Goal: Task Accomplishment & Management: Complete application form

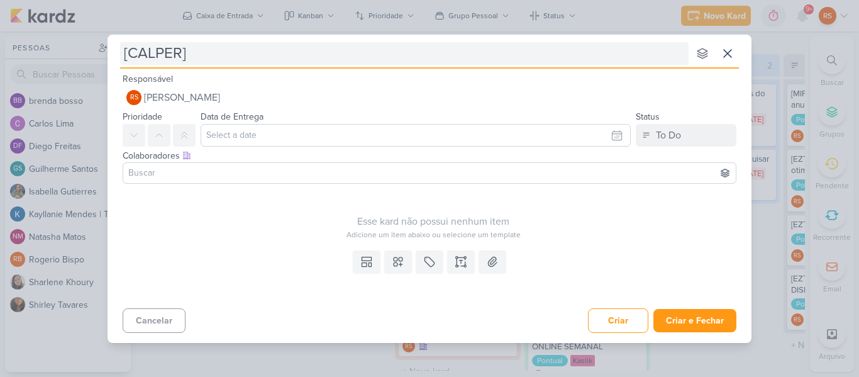
click at [235, 48] on input "[CALPER]" at bounding box center [404, 53] width 568 height 23
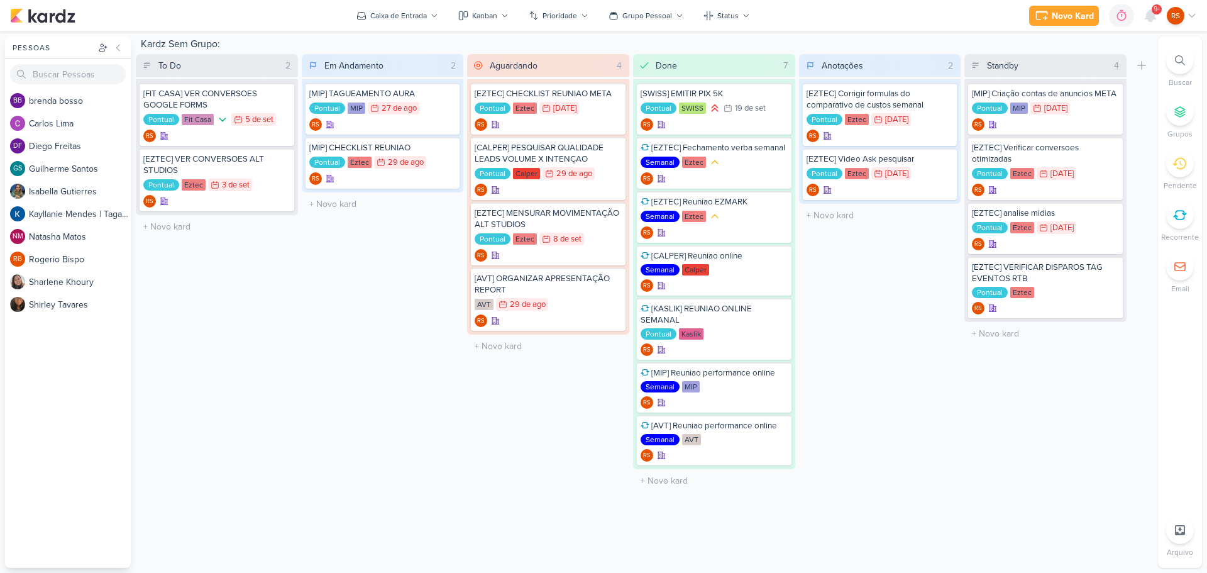
click at [356, 503] on div "Kardz Sem Grupo: To Do 2 Mover Para Esquerda Mover Para Direita [GEOGRAPHIC_DAT…" at bounding box center [645, 301] width 1018 height 531
click at [379, 430] on div "Em Andamento 2 Mover Para Esquerda Mover Para Direita [GEOGRAPHIC_DATA] [MIP] T…" at bounding box center [383, 273] width 162 height 438
click at [347, 351] on div "Em Andamento 2 Mover Para Esquerda Mover Para Direita [GEOGRAPHIC_DATA] [MIP] T…" at bounding box center [383, 273] width 162 height 438
click at [1058, 18] on div "Novo Kard" at bounding box center [1073, 15] width 42 height 13
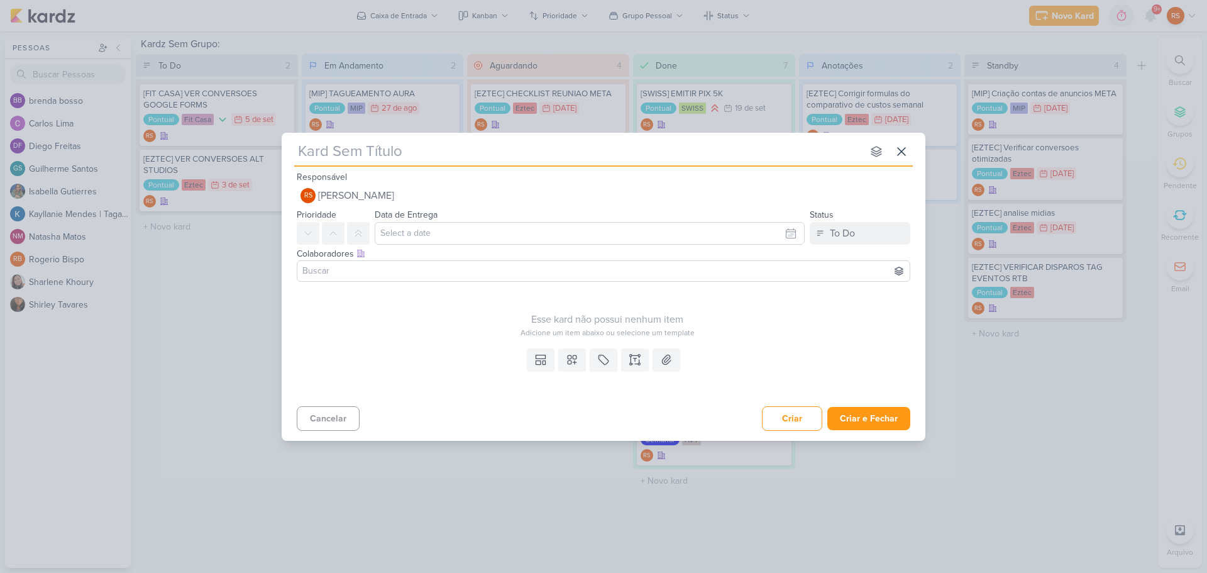
type input "["
type input "[CA"
type input "[CAL"
type input "[CALPER"
type input "[CALPER]"
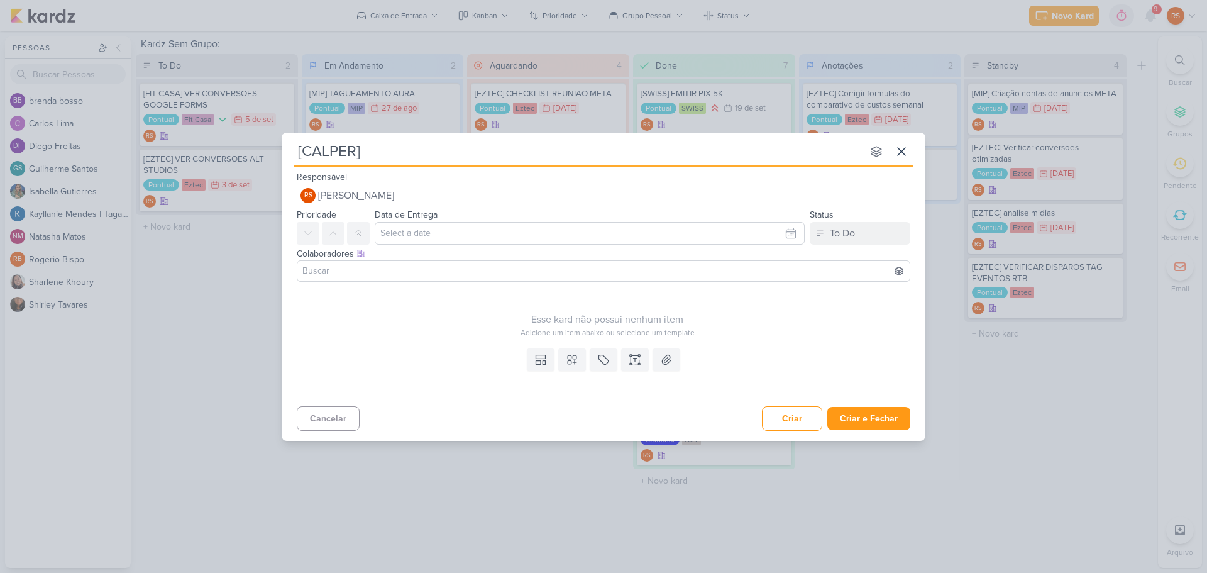
type input "[CALPER]"
click at [402, 158] on input "[CALPER]" at bounding box center [578, 151] width 568 height 23
type input "[CALPER] REPORT REUNIA"
type input "[CALPER] REPORT RE"
type input "[CALPER] REPORT REUNIAO NEGÓCIOS"
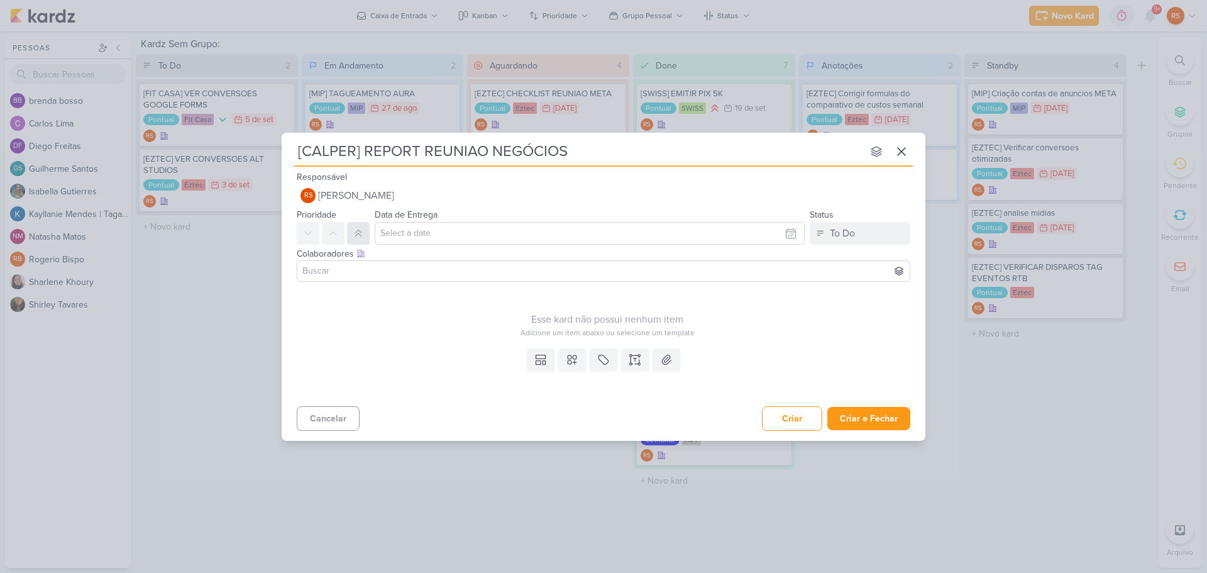
type input "[CALPER] REPORT REUNIAO NEGÓCIOS"
click at [352, 235] on button at bounding box center [358, 233] width 23 height 23
click at [415, 231] on input "text" at bounding box center [590, 233] width 430 height 23
click at [729, 359] on div "24" at bounding box center [729, 353] width 19 height 19
type input "24 de setembro de 2025 às 23:59"
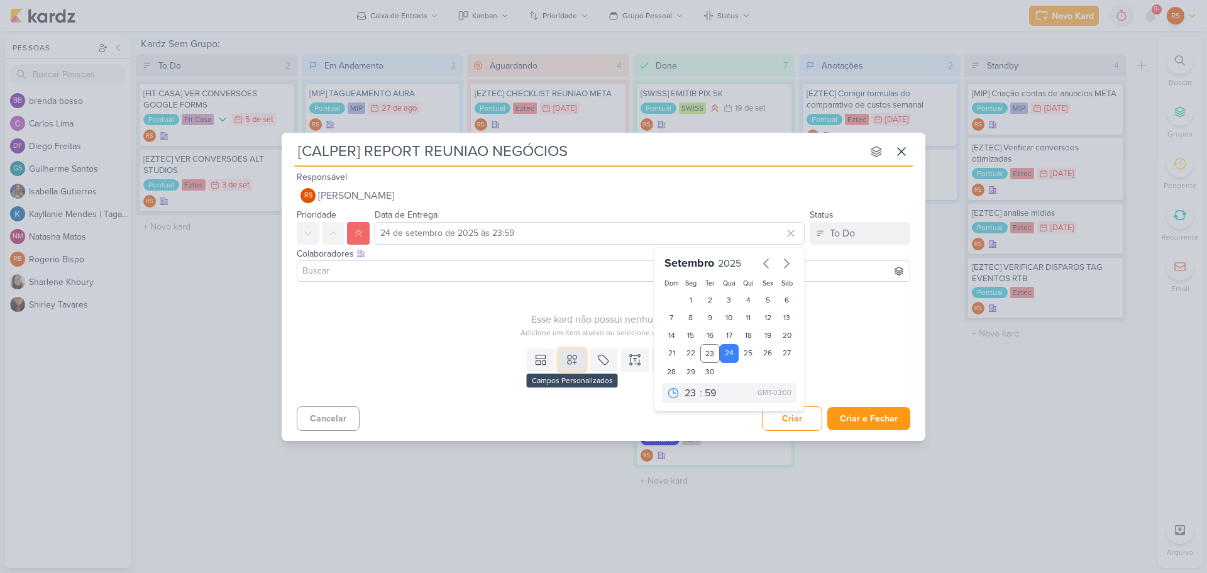
click at [579, 356] on button at bounding box center [572, 359] width 28 height 23
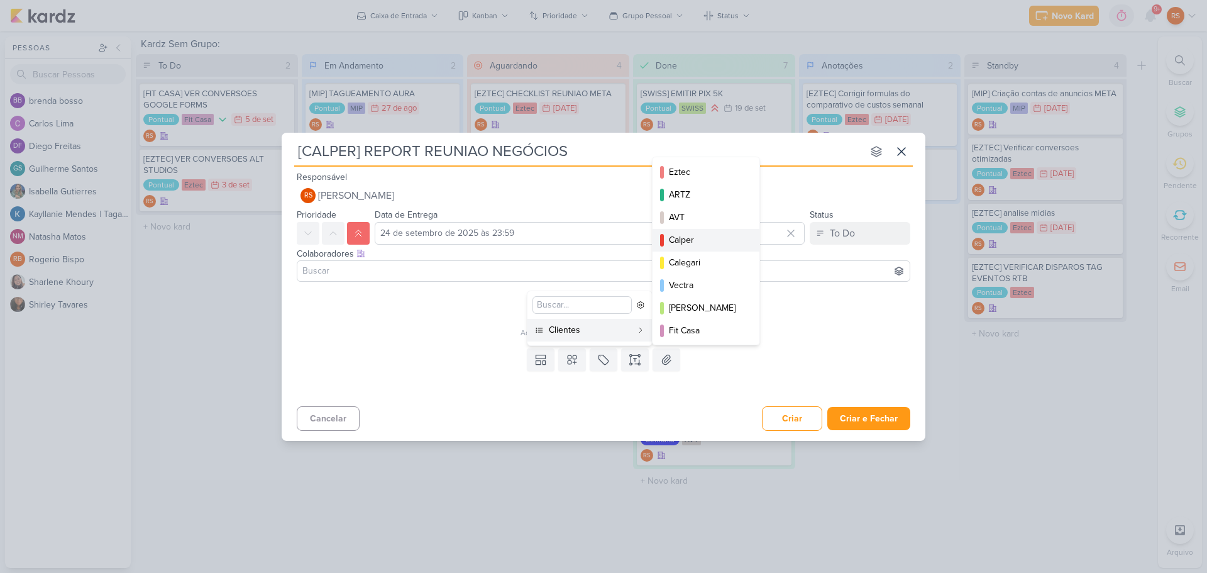
click at [702, 240] on div "Calper" at bounding box center [706, 239] width 75 height 13
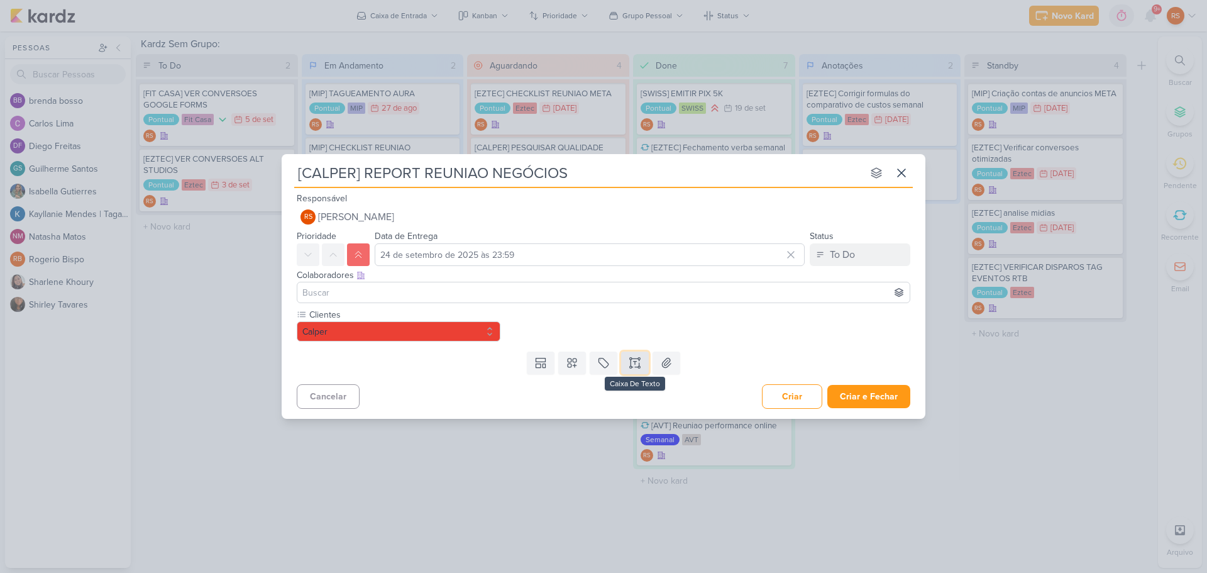
click at [631, 360] on icon at bounding box center [631, 363] width 0 height 6
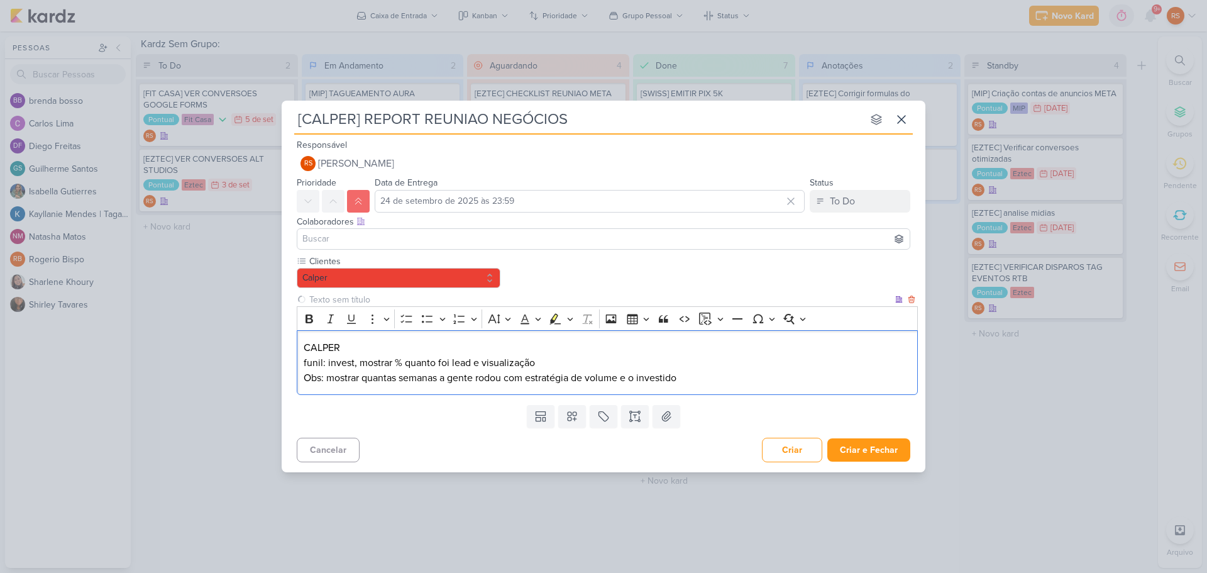
click at [391, 348] on p "CALPER funil: invest, mostrar % quanto foi lead e visualização" at bounding box center [608, 355] width 608 height 30
drag, startPoint x: 387, startPoint y: 348, endPoint x: 303, endPoint y: 355, distance: 84.6
click at [304, 355] on p "CALPER funil: invest, mostrar % quanto foi lead e visualização" at bounding box center [608, 355] width 608 height 30
click at [321, 343] on p "CALPER funil: invest, mostrar % quanto foi lead e visualização" at bounding box center [608, 355] width 608 height 30
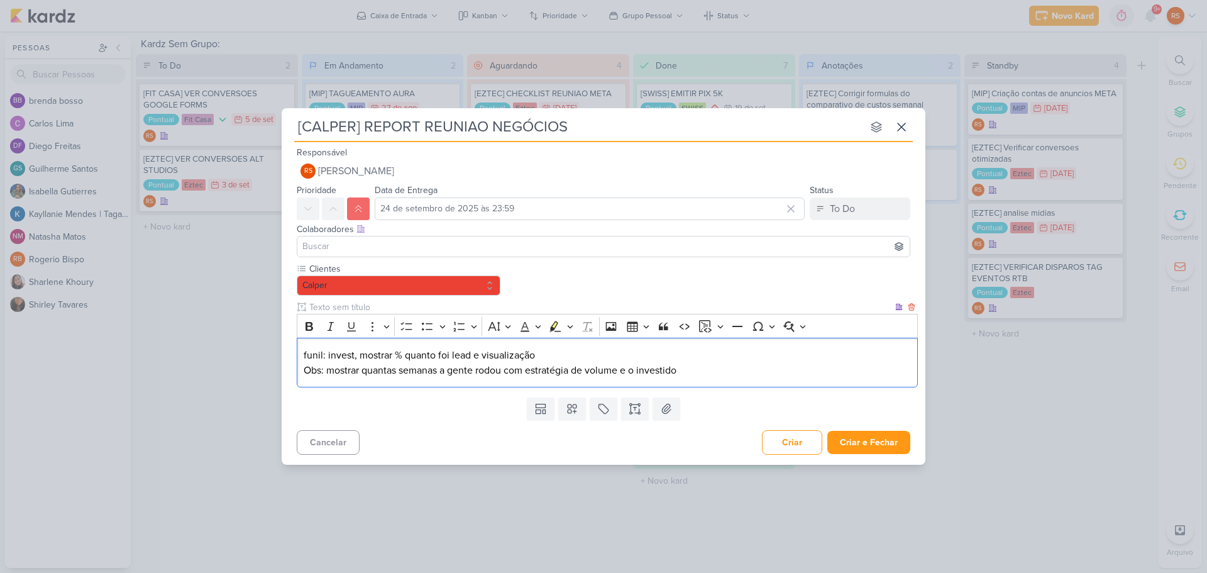
click at [719, 358] on p "⁠⁠⁠⁠⁠⁠⁠funil: invest, mostrar % quanto foi lead e visualização" at bounding box center [608, 355] width 608 height 15
click at [712, 365] on p "Obs: mostrar quantas semanas a gente rodou com estratégia de volume e o investi…" at bounding box center [608, 370] width 608 height 15
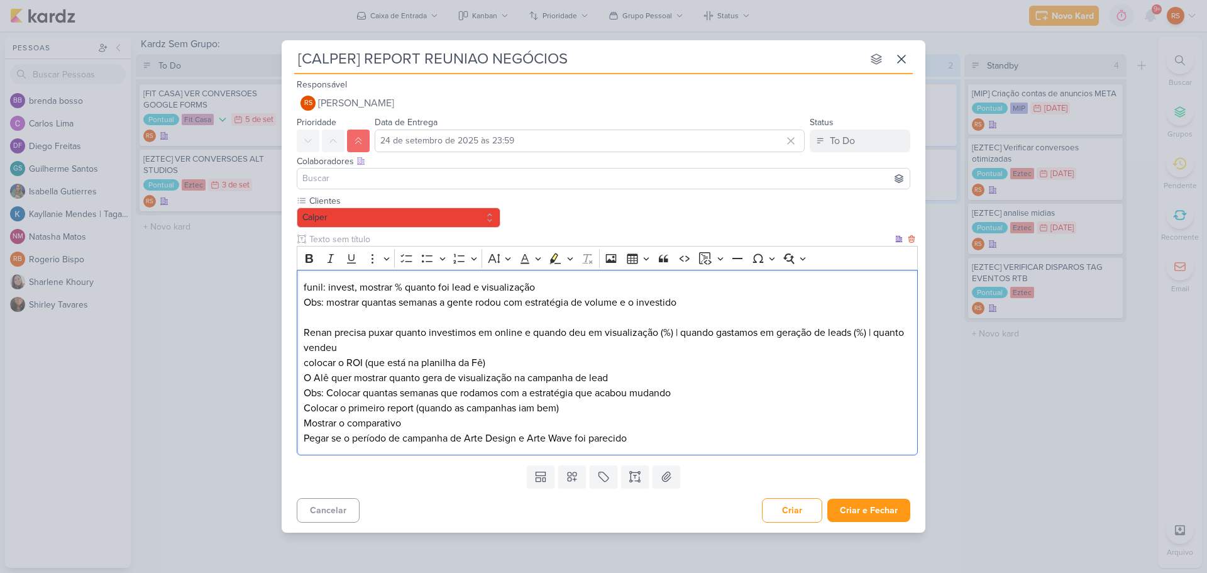
click at [676, 330] on p "Renan precisa puxar quanto investimos em online e quando deu em visualização (%…" at bounding box center [608, 355] width 608 height 60
click at [680, 335] on p "Renan precisa puxar quanto investimos em online e quando deu em visualização (%…" at bounding box center [608, 355] width 608 height 60
click at [711, 332] on p "Renan precisa puxar quanto investimos em online e quando deu em visualização (%…" at bounding box center [608, 355] width 608 height 60
click at [878, 343] on p "Renan precisa puxar quanto investimos em online e quando deu em visualização (%…" at bounding box center [608, 355] width 608 height 60
click at [876, 333] on p "Renan precisa puxar quanto investimos em online e quando deu em visualização (%…" at bounding box center [608, 355] width 608 height 60
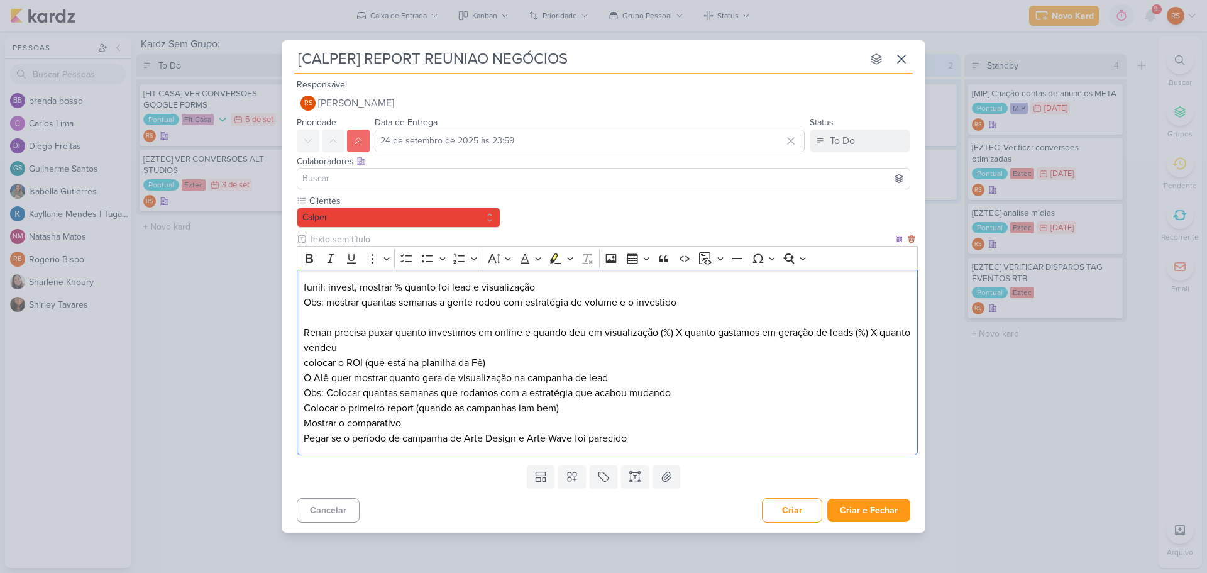
click at [458, 338] on p "Renan precisa puxar quanto investimos em online e quando deu em visualização (%…" at bounding box center [608, 355] width 608 height 60
click at [448, 343] on p "Renan precisa puxar quanto investimos em online e quando deu em visualização (%…" at bounding box center [608, 355] width 608 height 60
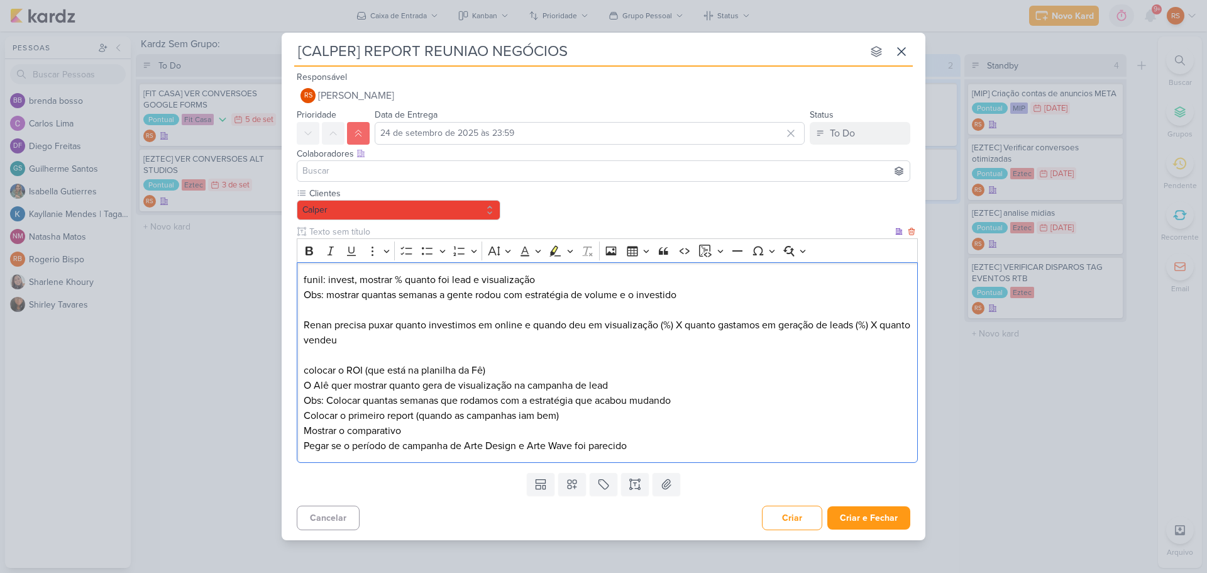
click at [621, 385] on p "⁠⁠⁠⁠⁠⁠⁠ colocar o ROI (que está na planilha da Fê) O Alê quer mostrar quanto ge…" at bounding box center [608, 370] width 608 height 45
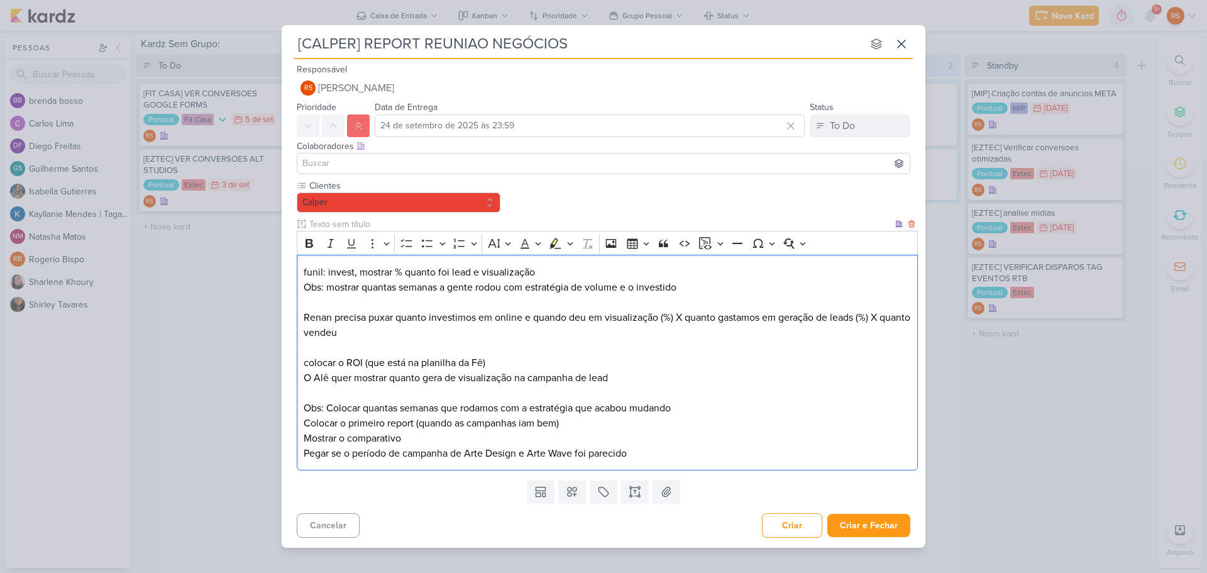
click at [577, 421] on p "Colocar o primeiro report (quando as campanhas iam bem) Mostrar o comparativo" at bounding box center [608, 431] width 608 height 30
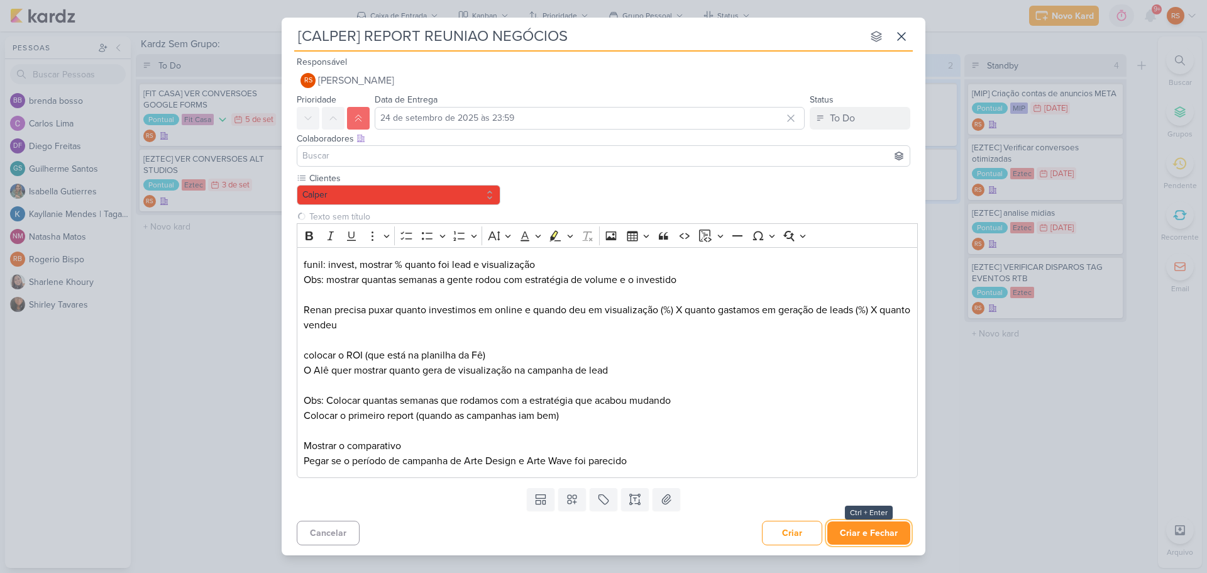
click at [860, 536] on button "Criar e Fechar" at bounding box center [869, 532] width 83 height 23
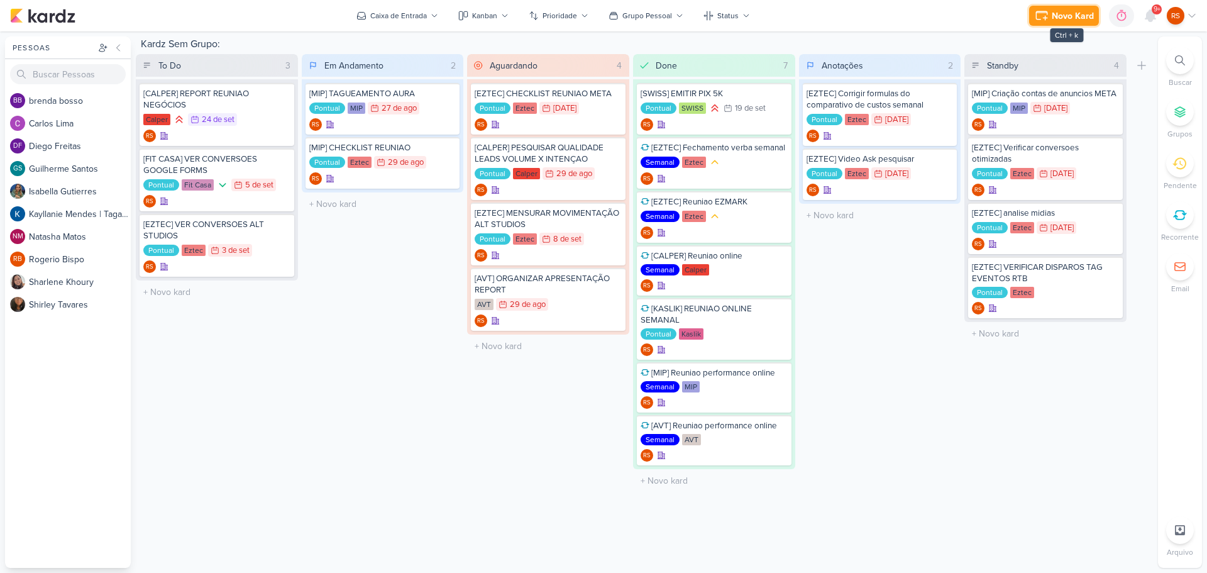
click at [1077, 17] on div "Novo Kard" at bounding box center [1073, 15] width 42 height 13
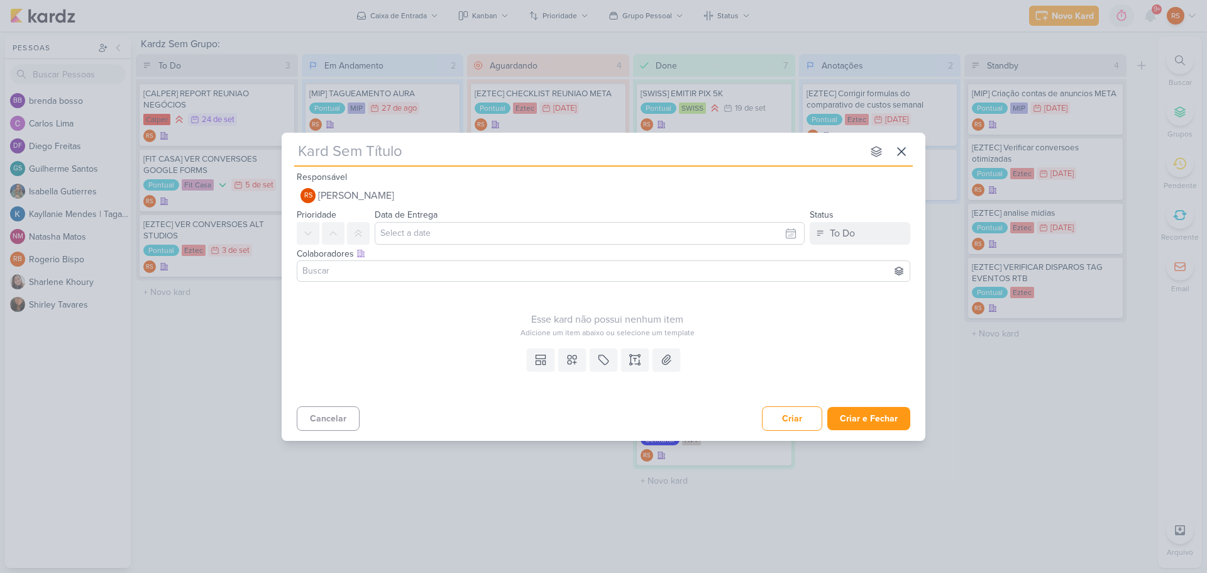
click at [326, 136] on div "nenhum grupo disponível esc" at bounding box center [603, 150] width 619 height 34
click at [331, 153] on input "text" at bounding box center [578, 151] width 568 height 23
type input "[EZTEC"
type input "[EZTEC]"
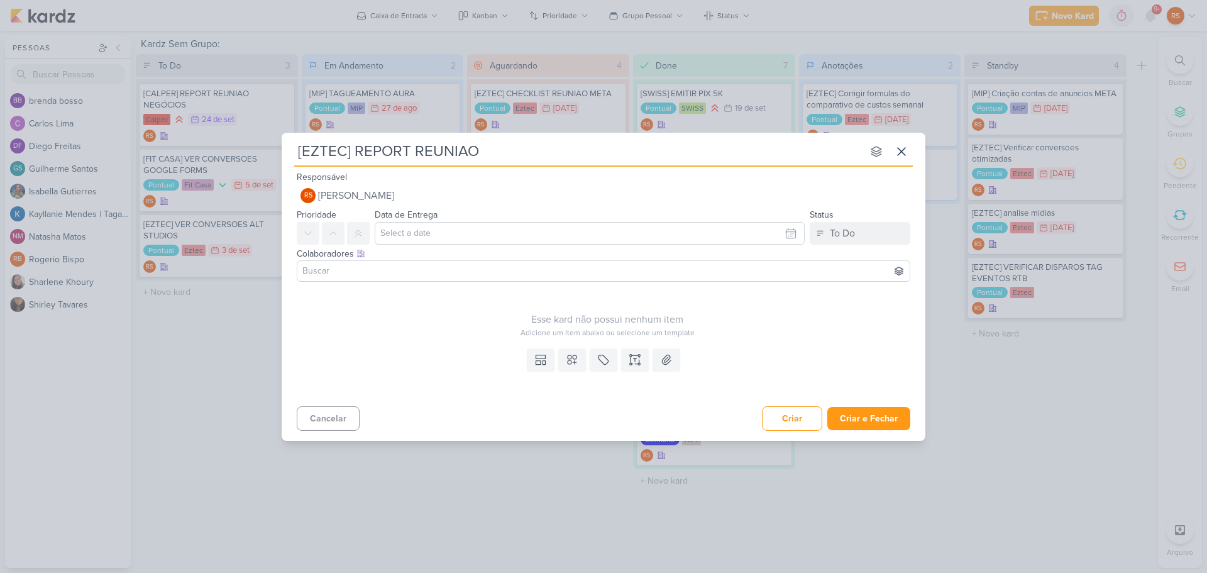
type input "[EZTEC] REPORT REUNIAO S"
type input "[EZTEC] REPORT REUNIAO SEGUNDA"
type input "[EZTEC] REPORT REUNIAO SCS"
click at [423, 241] on input "text" at bounding box center [590, 233] width 430 height 23
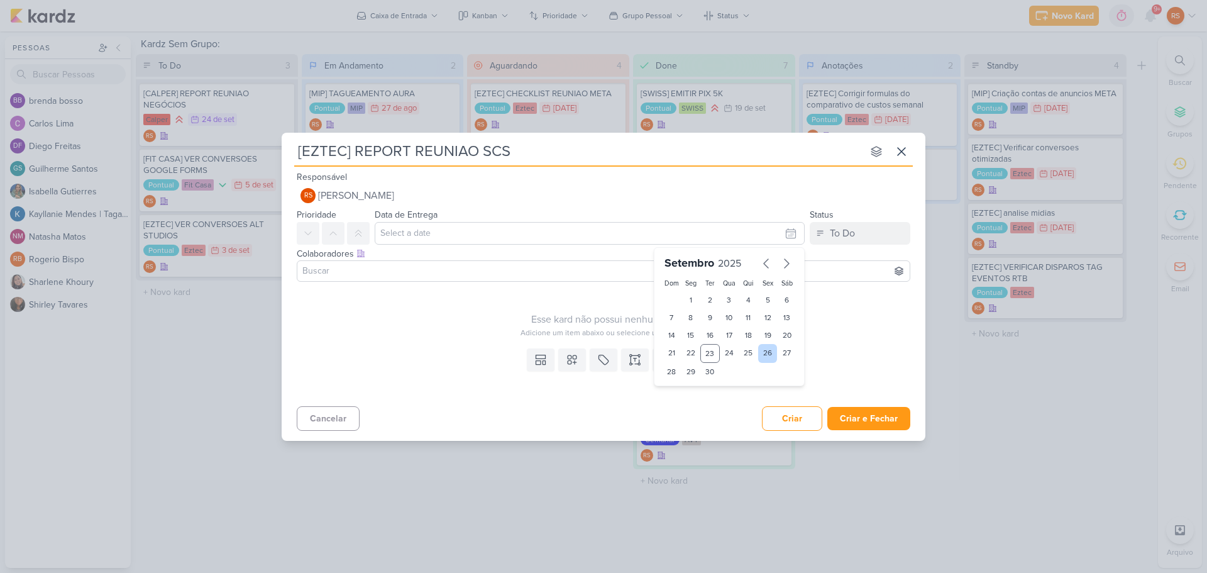
click at [767, 361] on div "26" at bounding box center [767, 353] width 19 height 19
type input "26 de setembro de 2025 às 23:59"
click at [341, 233] on button at bounding box center [333, 233] width 23 height 23
click at [604, 358] on icon at bounding box center [603, 359] width 13 height 13
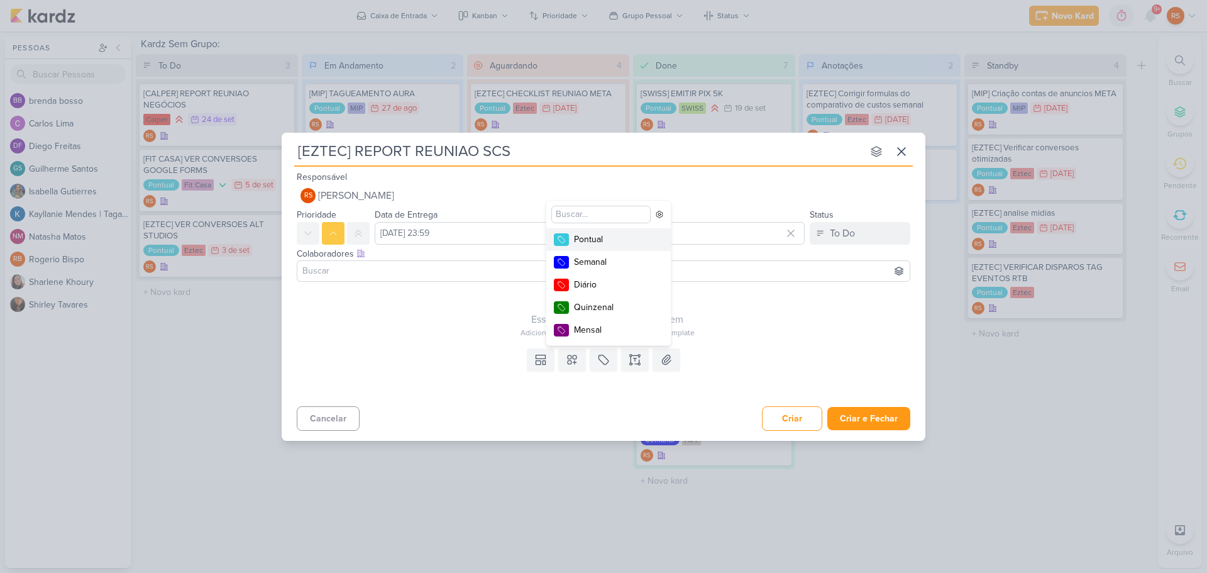
click at [600, 242] on div "Pontual" at bounding box center [615, 239] width 82 height 13
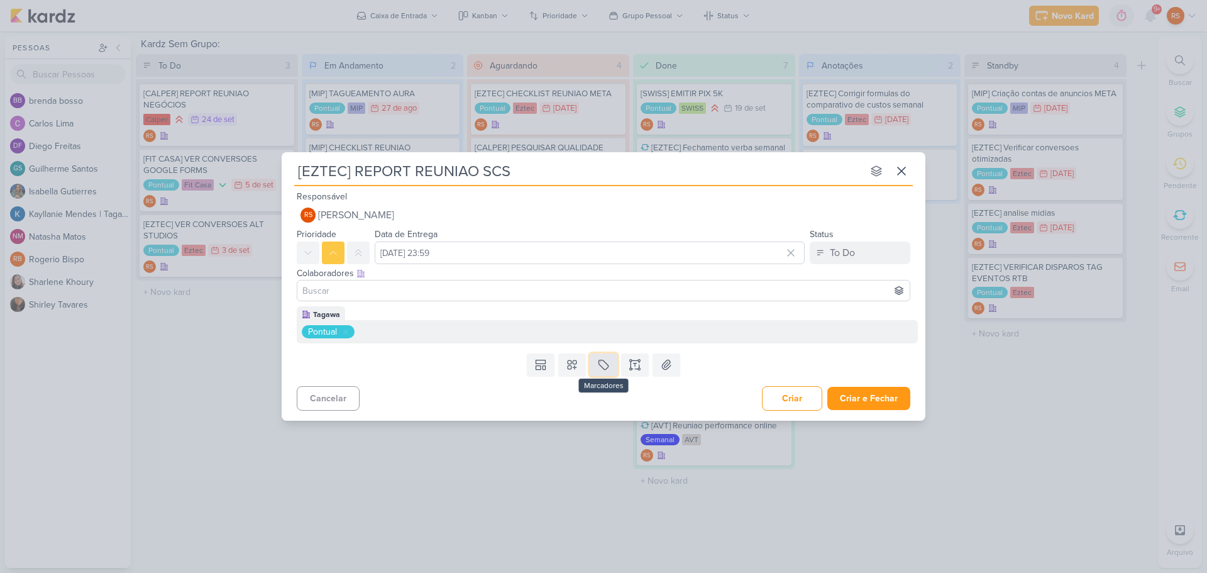
click at [596, 368] on button at bounding box center [604, 364] width 28 height 23
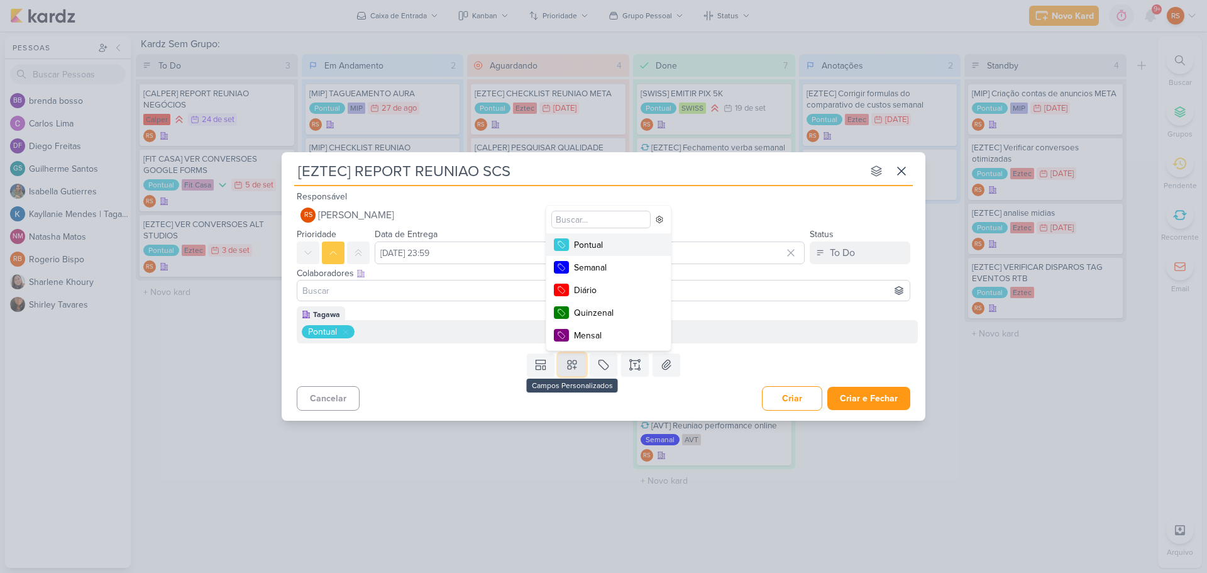
click at [581, 367] on button at bounding box center [572, 364] width 28 height 23
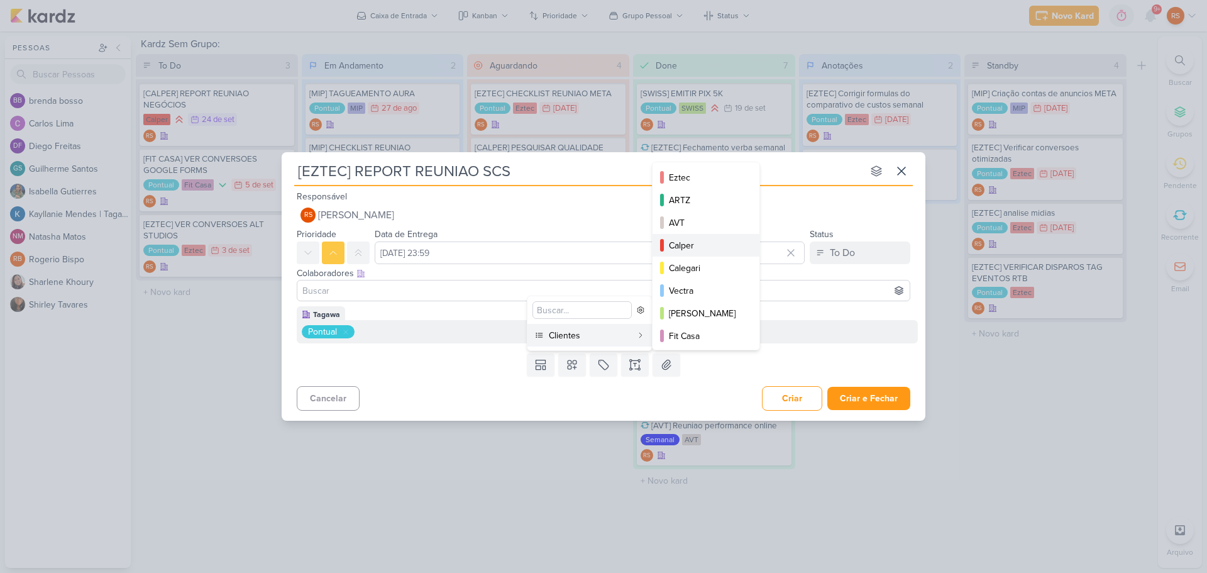
click at [692, 243] on div "Calper" at bounding box center [706, 245] width 75 height 13
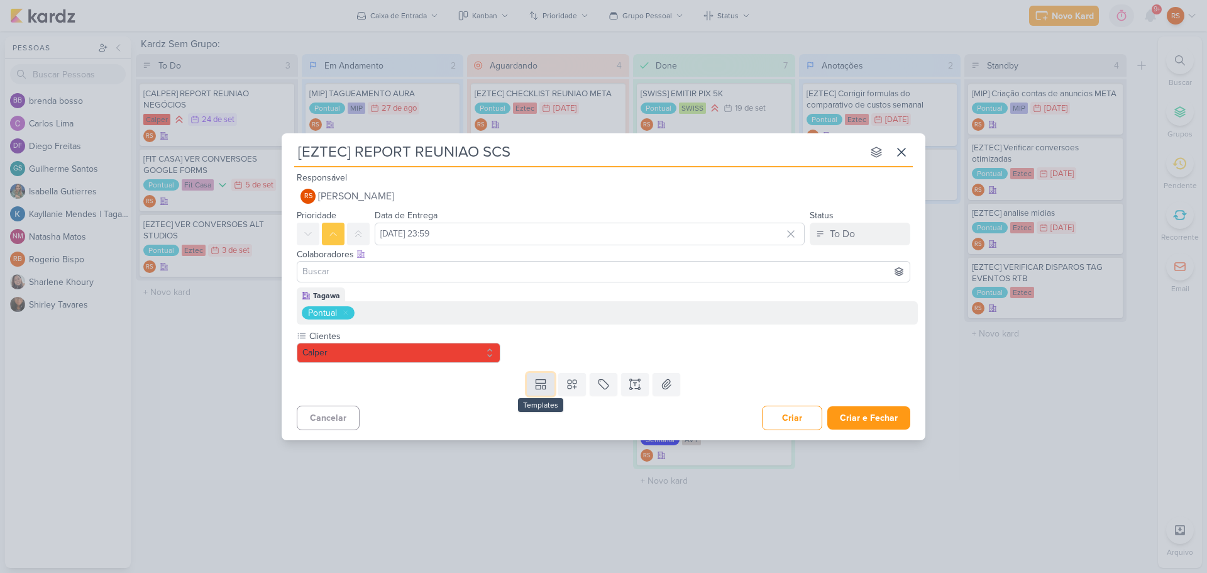
click at [540, 380] on icon at bounding box center [541, 384] width 13 height 13
click at [569, 382] on icon at bounding box center [572, 384] width 13 height 13
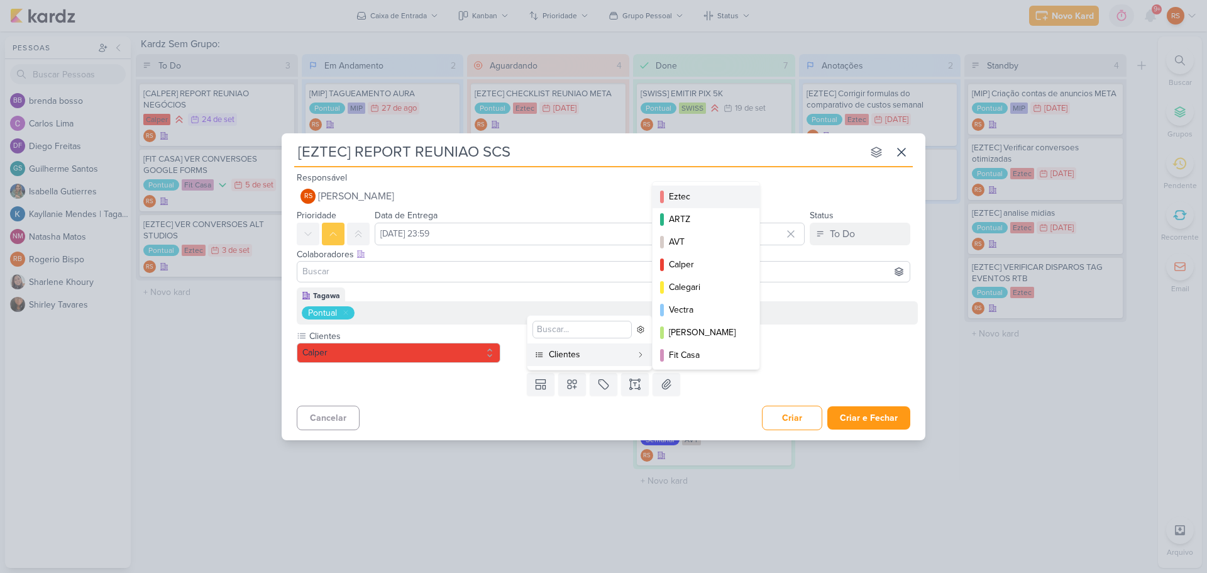
click at [718, 201] on div "Eztec" at bounding box center [706, 196] width 75 height 13
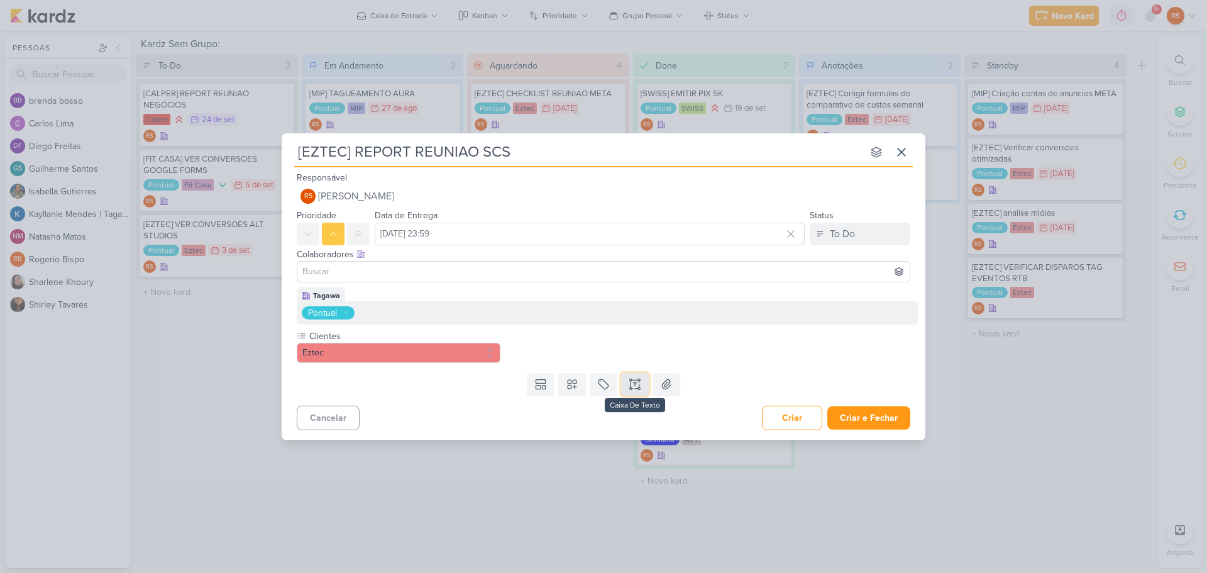
click at [632, 381] on icon at bounding box center [635, 384] width 13 height 13
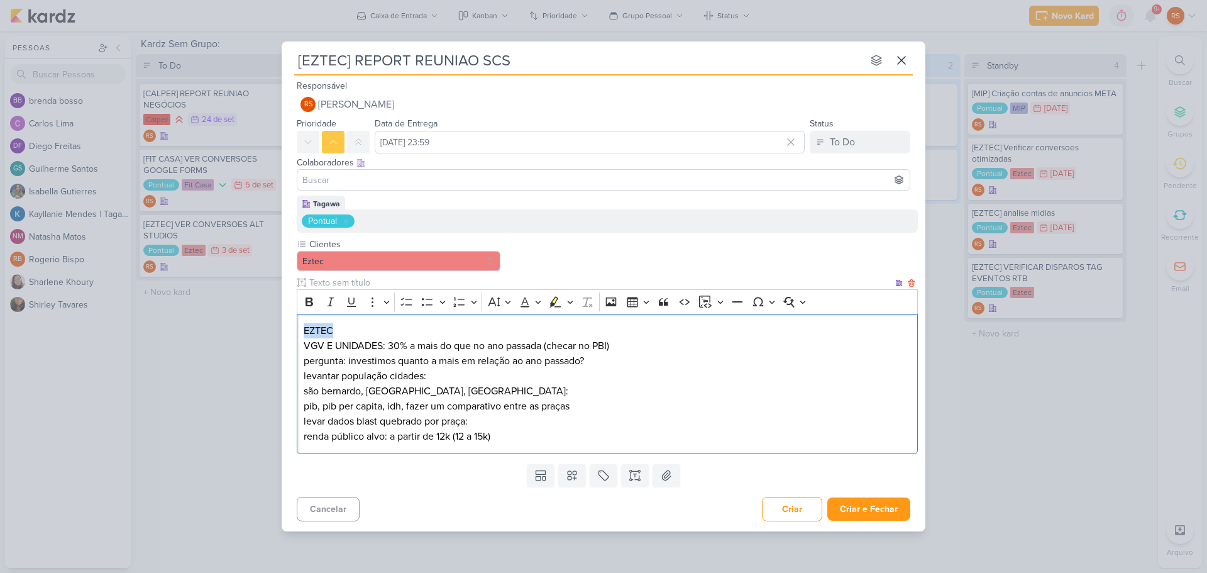
drag, startPoint x: 349, startPoint y: 331, endPoint x: 289, endPoint y: 331, distance: 59.7
click at [289, 331] on div "Tagawa Pontual Clientes Eztec" at bounding box center [604, 327] width 644 height 263
drag, startPoint x: 385, startPoint y: 346, endPoint x: 282, endPoint y: 346, distance: 103.8
click at [282, 346] on div "Tagawa Pontual Clientes Eztec" at bounding box center [604, 327] width 644 height 263
drag, startPoint x: 347, startPoint y: 363, endPoint x: 282, endPoint y: 366, distance: 64.8
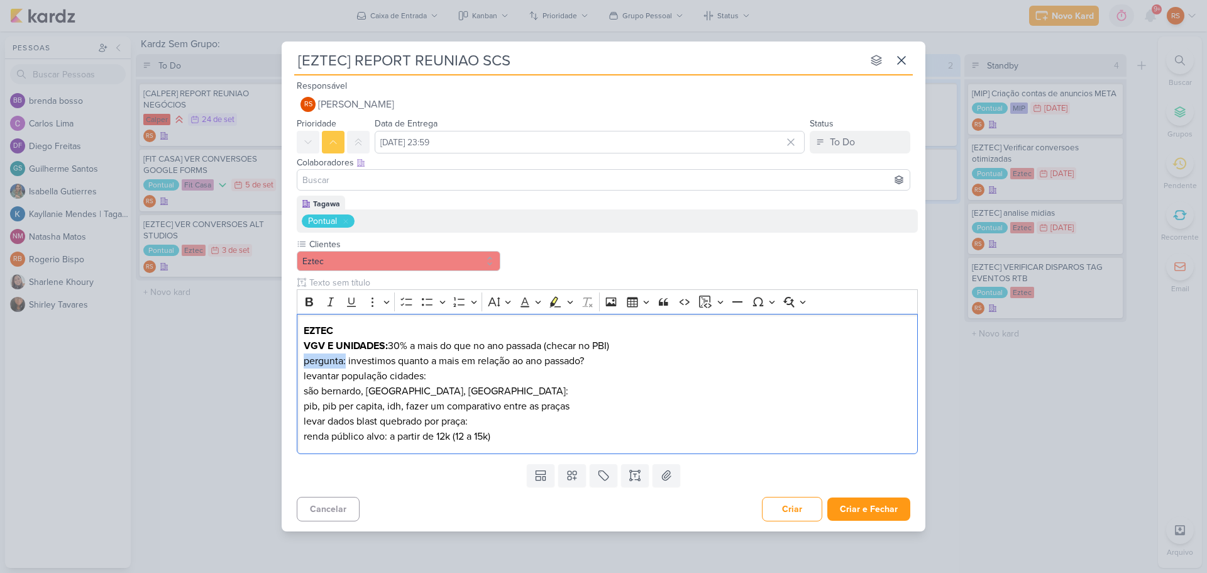
click at [282, 366] on div "Tagawa Pontual Clientes Eztec" at bounding box center [604, 327] width 644 height 263
click at [596, 353] on p "EZTEC VGV E UNIDADES: 30% a mais do que no ano passada (checar no PBI)" at bounding box center [608, 338] width 608 height 30
click at [606, 365] on p "pergunta: investimos quanto a mais em relação ao ano passado?" at bounding box center [608, 360] width 608 height 15
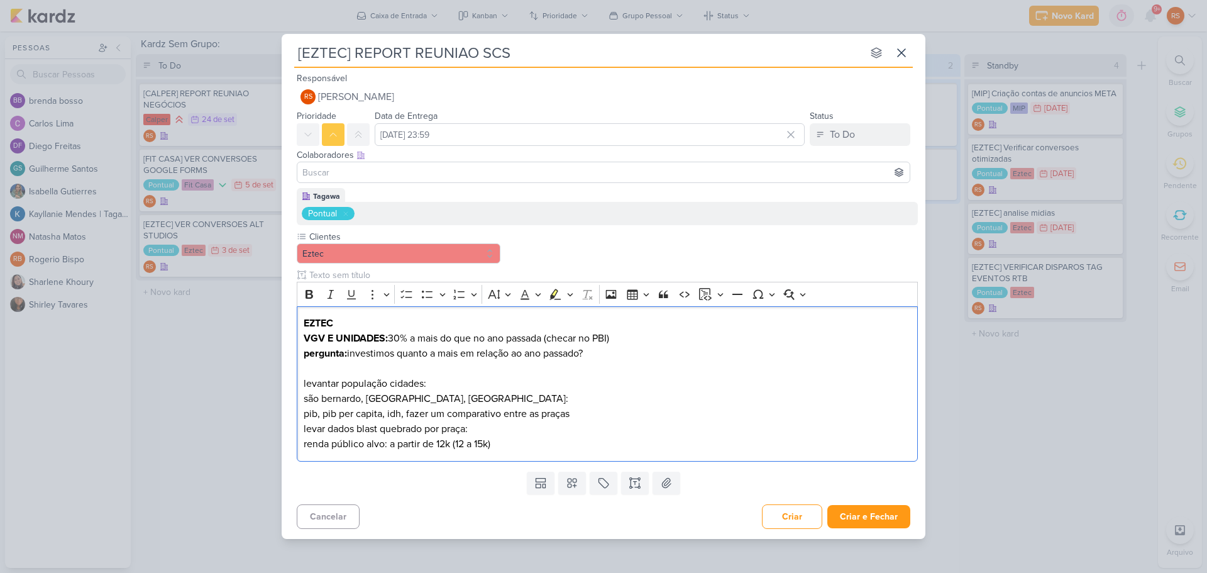
drag, startPoint x: 466, startPoint y: 383, endPoint x: 292, endPoint y: 386, distance: 174.2
click at [292, 386] on div "Tagawa Pontual Clientes Eztec" at bounding box center [604, 327] width 644 height 278
click at [507, 406] on p "levantar população cidades: são bernardo, santo andre, são caetano: pib, pib pe…" at bounding box center [608, 398] width 608 height 45
click at [510, 399] on p "levantar população cidades: são bernardo, santo andre, são caetano: pib, pib pe…" at bounding box center [608, 398] width 608 height 45
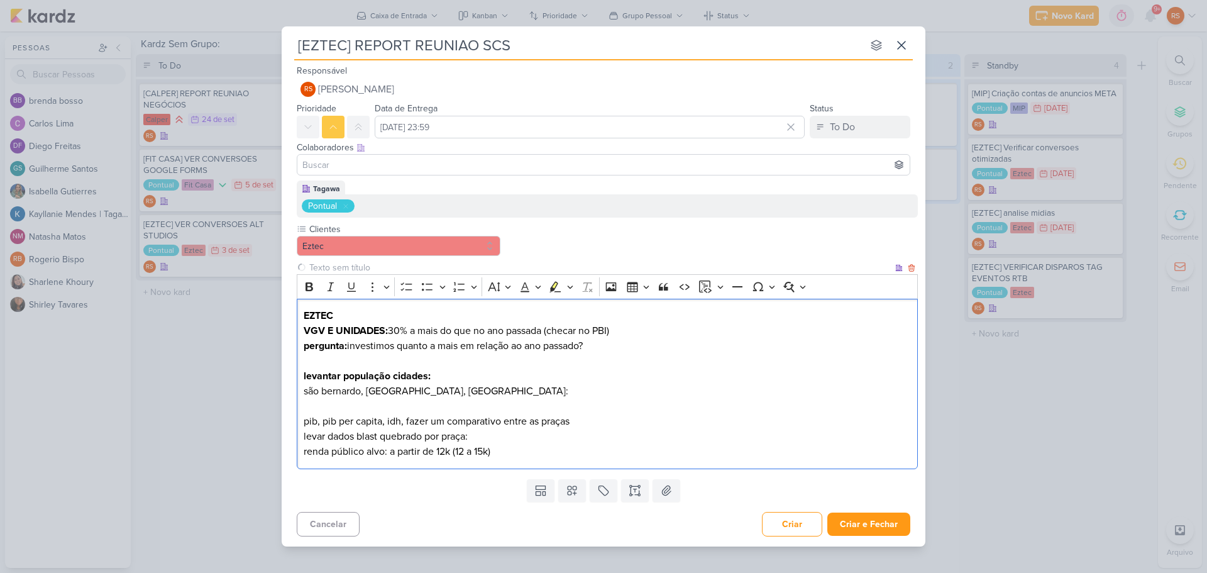
click at [583, 426] on p "⁠⁠⁠⁠⁠⁠⁠ pib, pib per capita, idh, fazer um comparativo entre as praças" at bounding box center [608, 414] width 608 height 30
click at [585, 420] on p "pib, pib per capita, idh, fazer um comparativo entre as praças" at bounding box center [608, 414] width 608 height 30
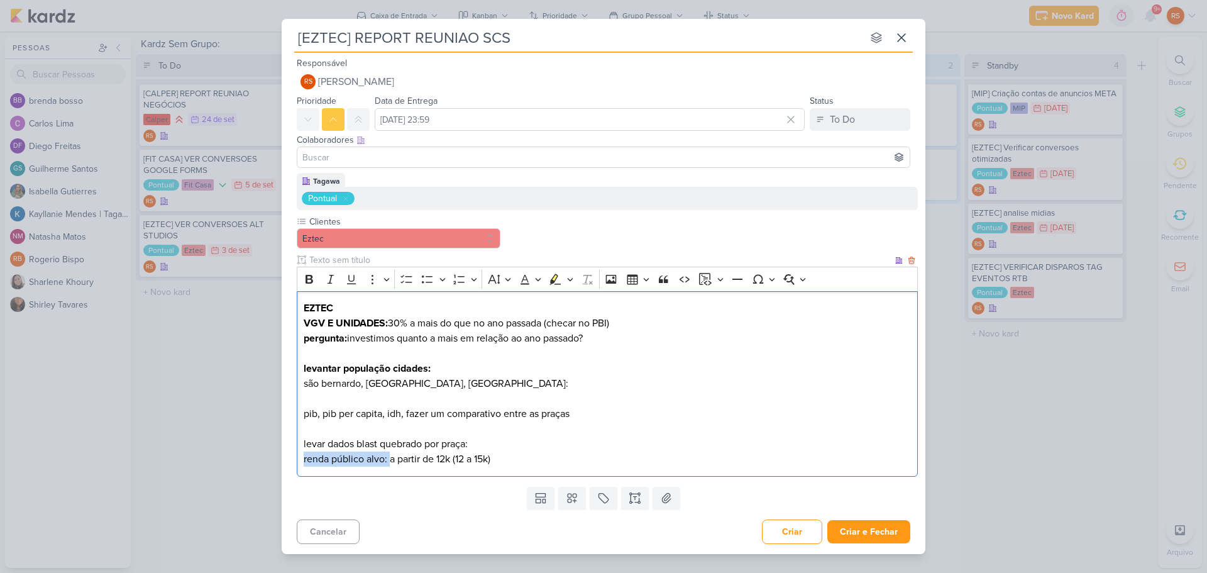
drag, startPoint x: 389, startPoint y: 459, endPoint x: 263, endPoint y: 459, distance: 126.4
click at [263, 459] on div "[EZTEC] REPORT REUNIAO SCS nenhum grupo disponível esc Responsável RS Renan Sen…" at bounding box center [603, 286] width 1207 height 573
